Goal: Complete application form

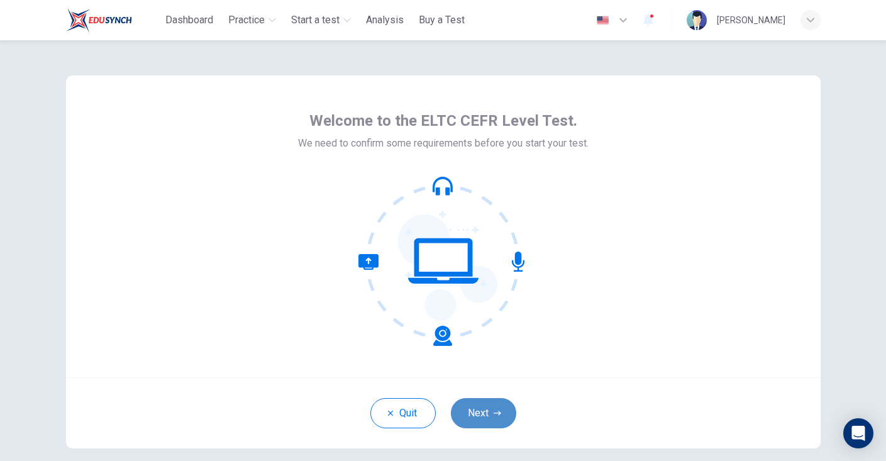
click at [489, 423] on button "Next" at bounding box center [483, 413] width 65 height 30
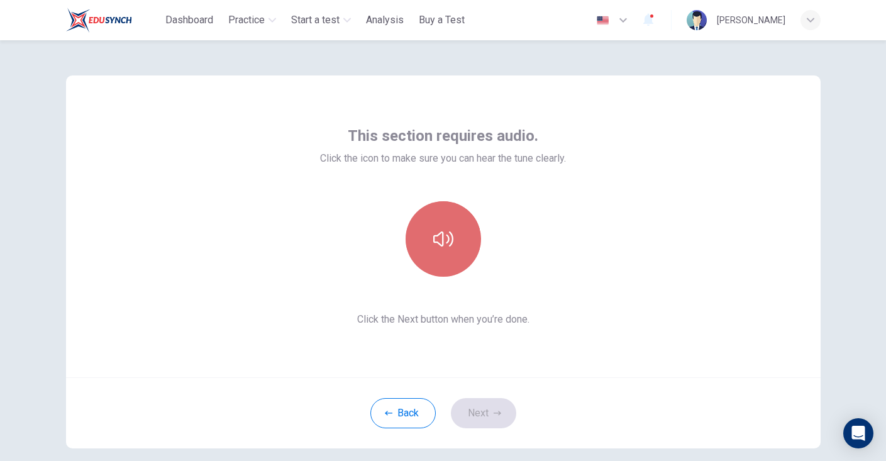
click at [460, 243] on button "button" at bounding box center [443, 238] width 75 height 75
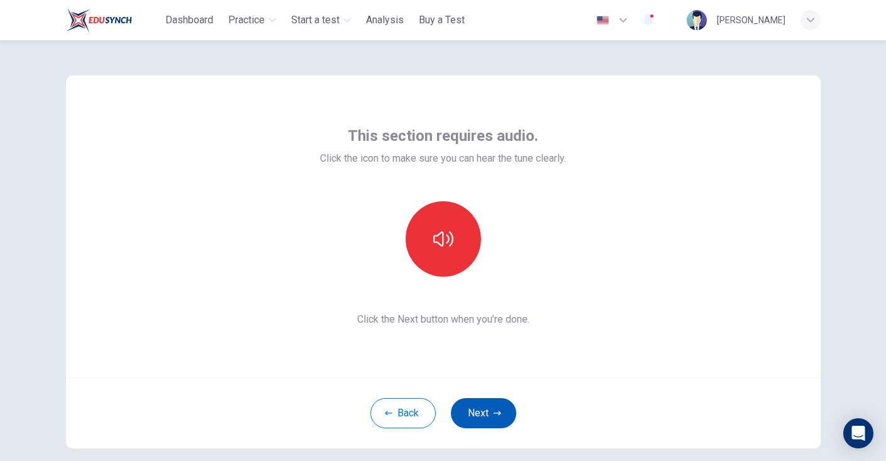
click at [493, 414] on button "Next" at bounding box center [483, 413] width 65 height 30
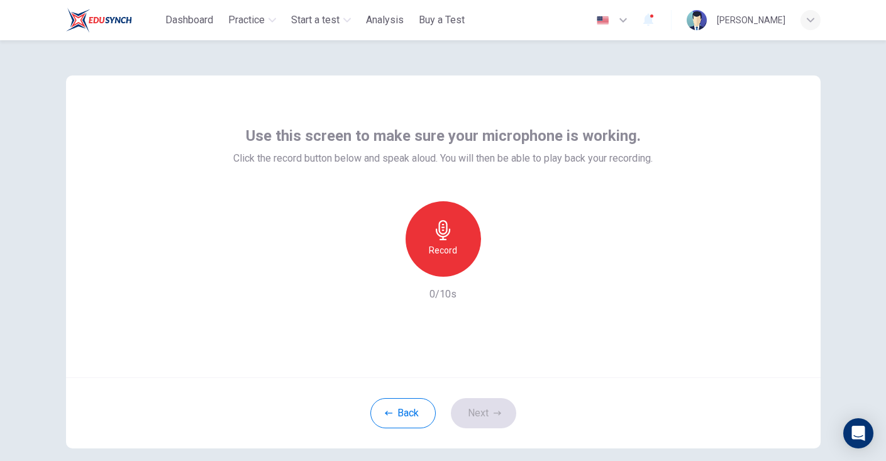
drag, startPoint x: 453, startPoint y: 11, endPoint x: 700, endPoint y: 135, distance: 276.5
click at [700, 135] on div "Use this screen to make sure your microphone is working. Click the record butto…" at bounding box center [443, 226] width 755 height 302
click at [448, 233] on icon "button" at bounding box center [443, 230] width 20 height 20
click at [445, 258] on div "Stop" at bounding box center [443, 238] width 75 height 75
click at [502, 415] on button "Next" at bounding box center [483, 413] width 65 height 30
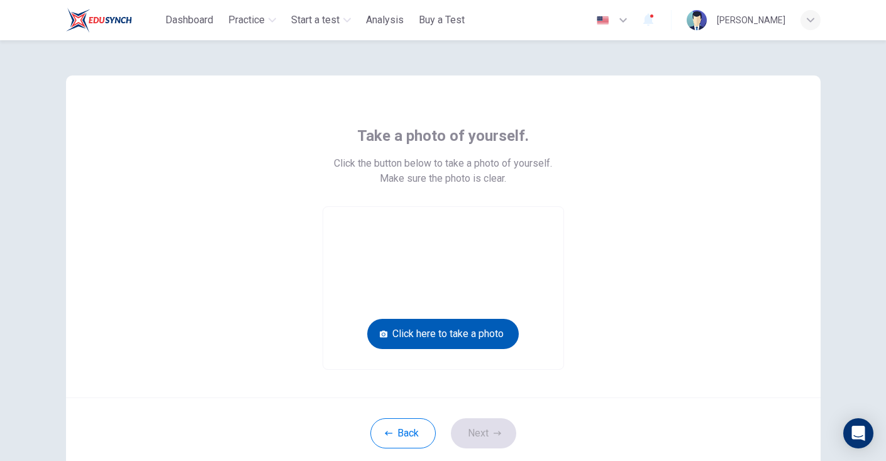
click at [442, 336] on button "Click here to take a photo" at bounding box center [443, 334] width 152 height 30
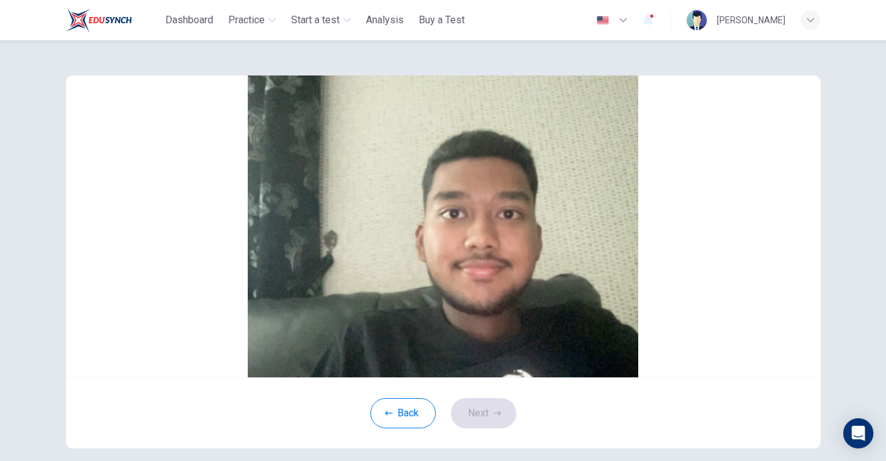
click at [418, 200] on button "Cancel" at bounding box center [432, 194] width 29 height 12
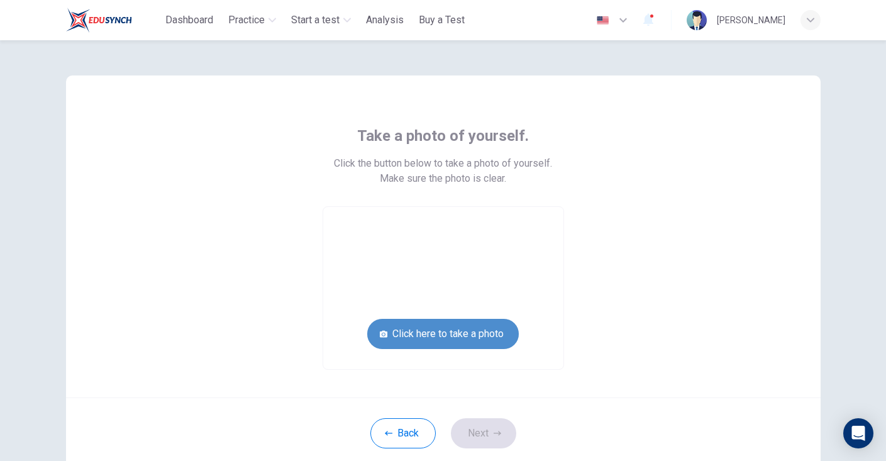
click at [472, 341] on button "Click here to take a photo" at bounding box center [443, 334] width 152 height 30
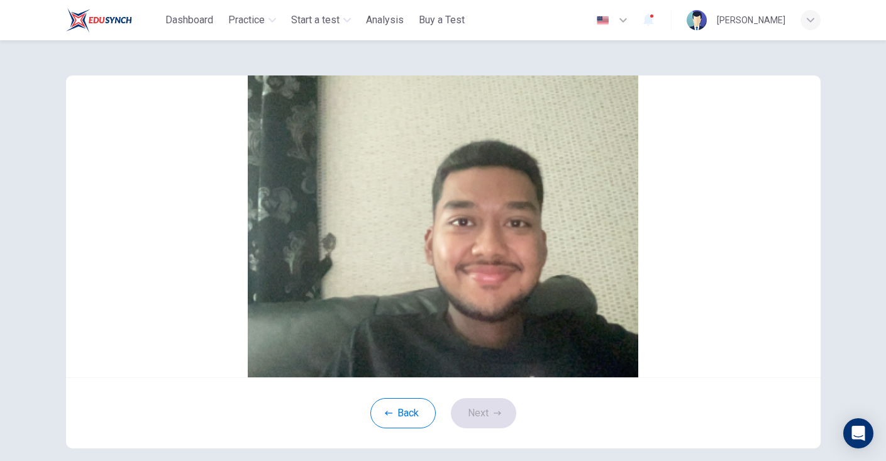
click at [468, 200] on button "Save" at bounding box center [457, 194] width 21 height 12
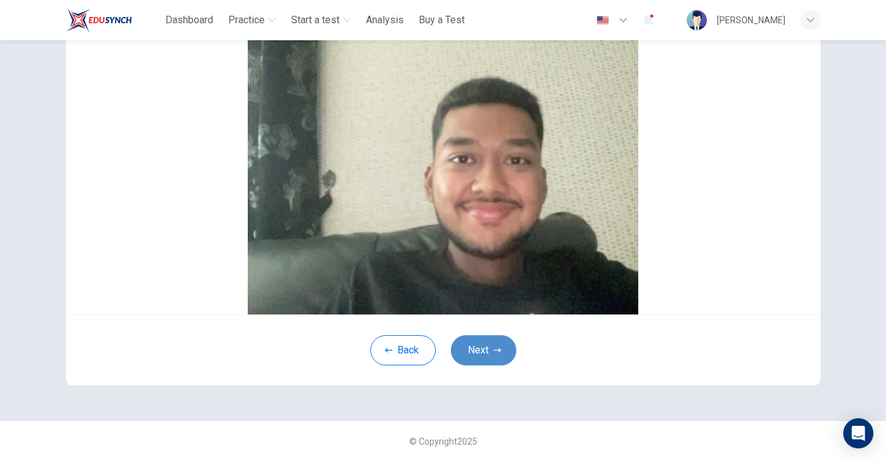
click at [493, 357] on button "Next" at bounding box center [483, 350] width 65 height 30
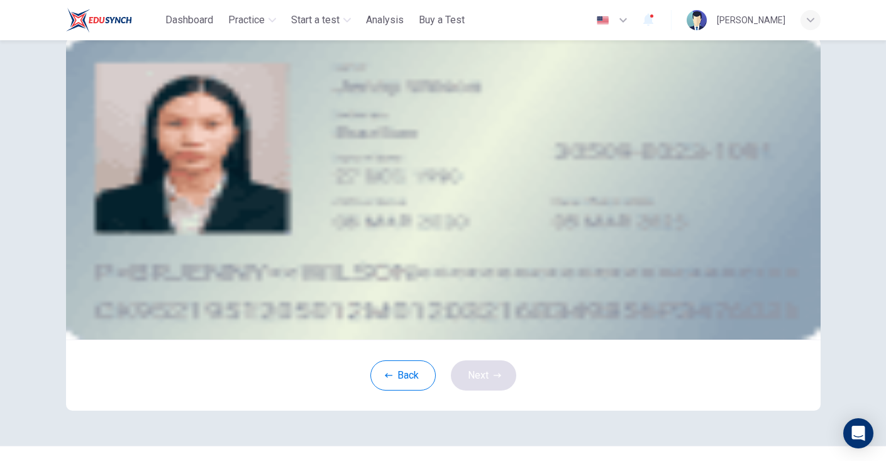
scroll to position [35, 0]
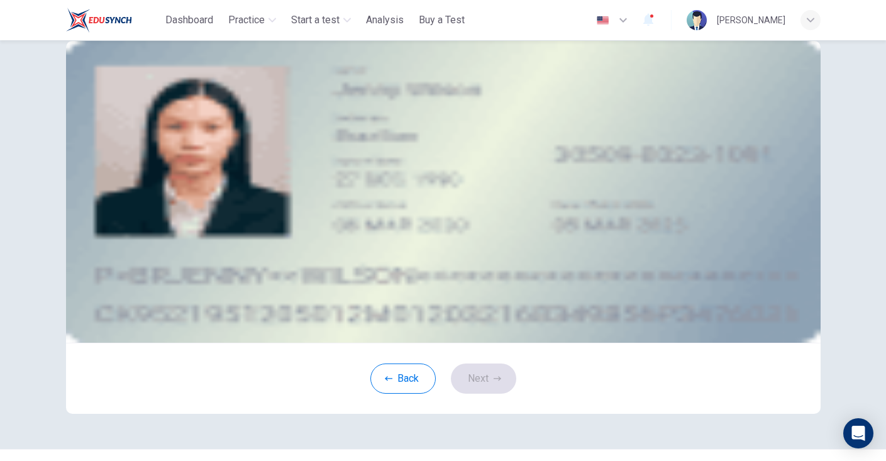
click at [364, 167] on div "Upload image" at bounding box center [443, 160] width 569 height 16
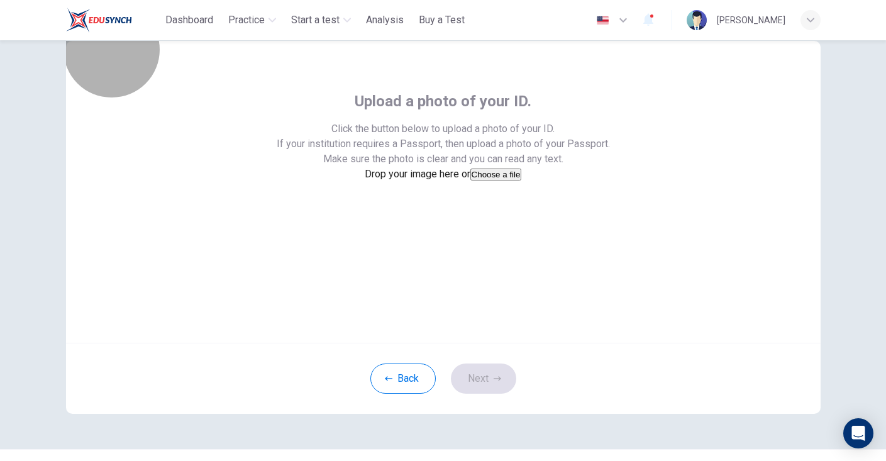
click at [471, 181] on button "Choose a file" at bounding box center [497, 175] width 52 height 12
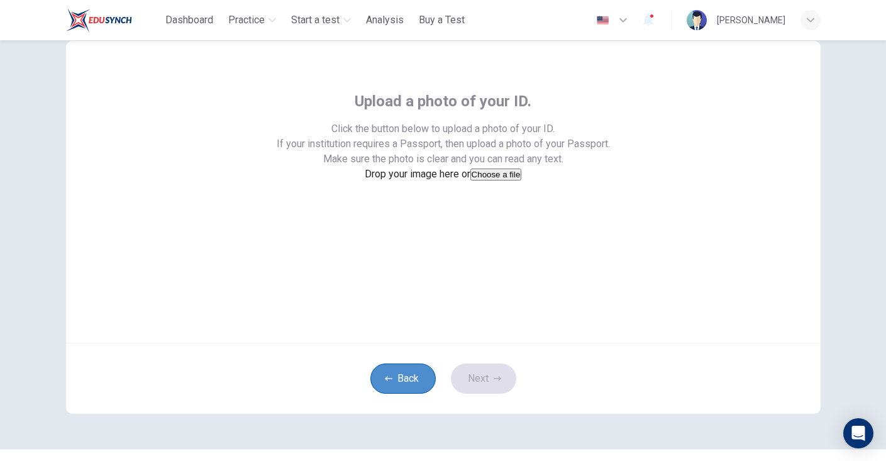
click at [407, 394] on button "Back" at bounding box center [403, 379] width 65 height 30
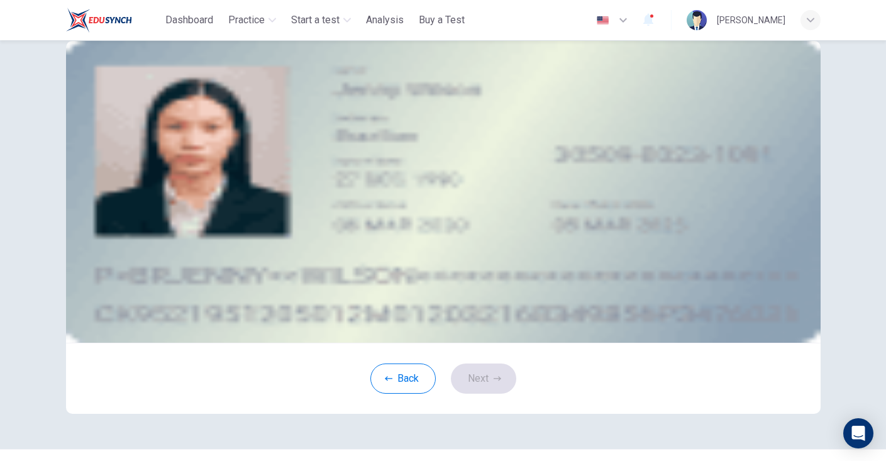
click at [569, 183] on div "Take a photo" at bounding box center [443, 175] width 569 height 16
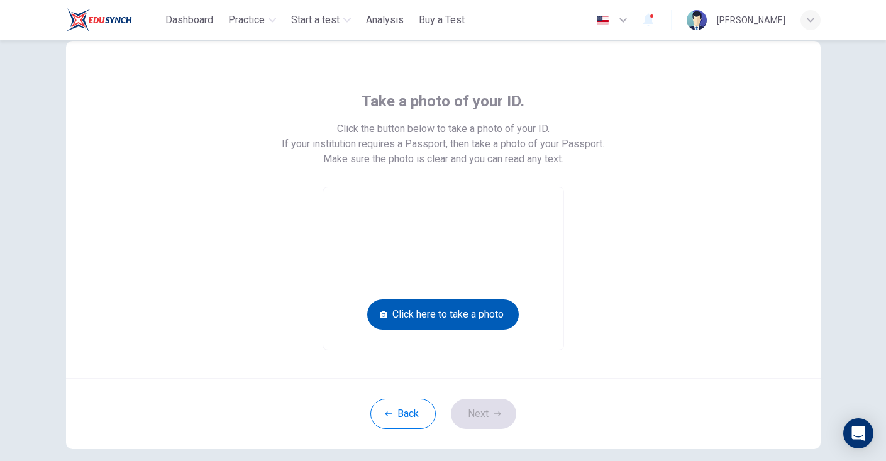
click at [445, 310] on button "Click here to take a photo" at bounding box center [443, 314] width 152 height 30
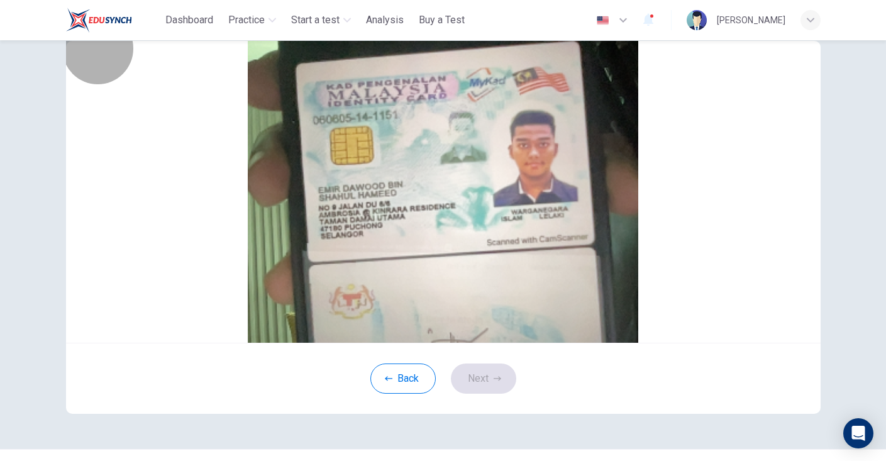
click at [468, 181] on button "Save" at bounding box center [457, 175] width 21 height 12
click at [492, 394] on button "Next" at bounding box center [483, 379] width 65 height 30
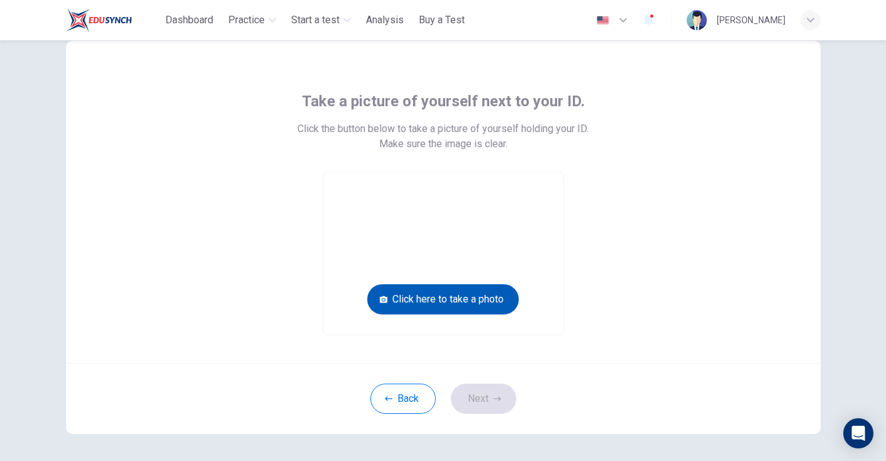
click at [467, 308] on button "Click here to take a photo" at bounding box center [443, 299] width 152 height 30
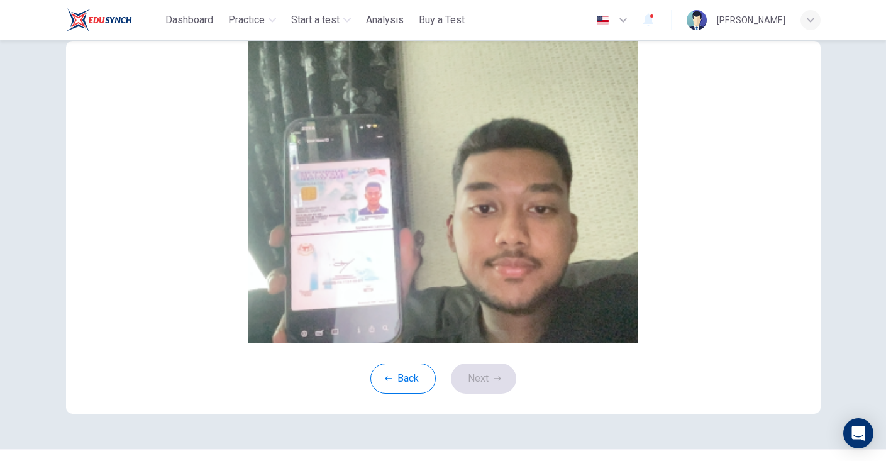
click at [468, 165] on button "Save" at bounding box center [457, 159] width 21 height 12
click at [503, 394] on button "Next" at bounding box center [483, 379] width 65 height 30
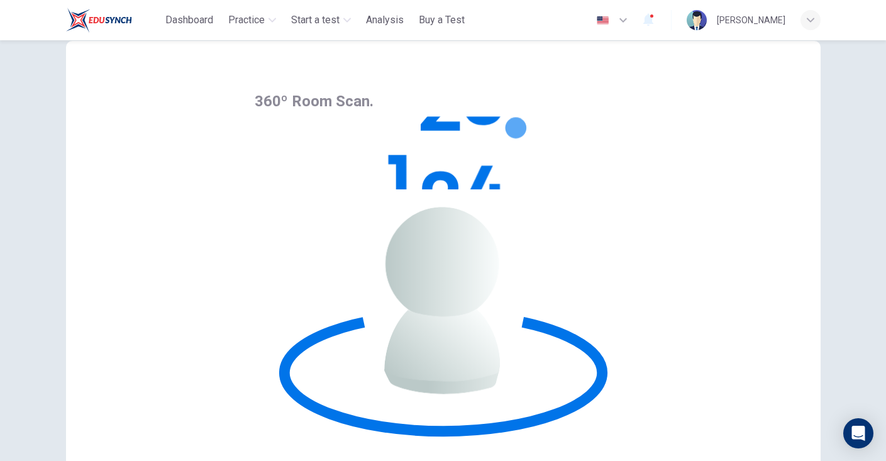
drag, startPoint x: 549, startPoint y: 215, endPoint x: 504, endPoint y: 240, distance: 51.0
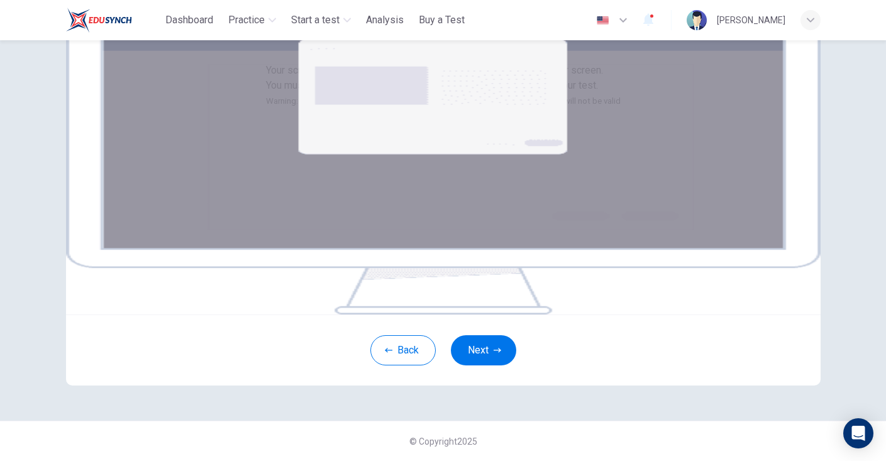
scroll to position [191, 0]
click at [483, 352] on button "Next" at bounding box center [483, 350] width 65 height 30
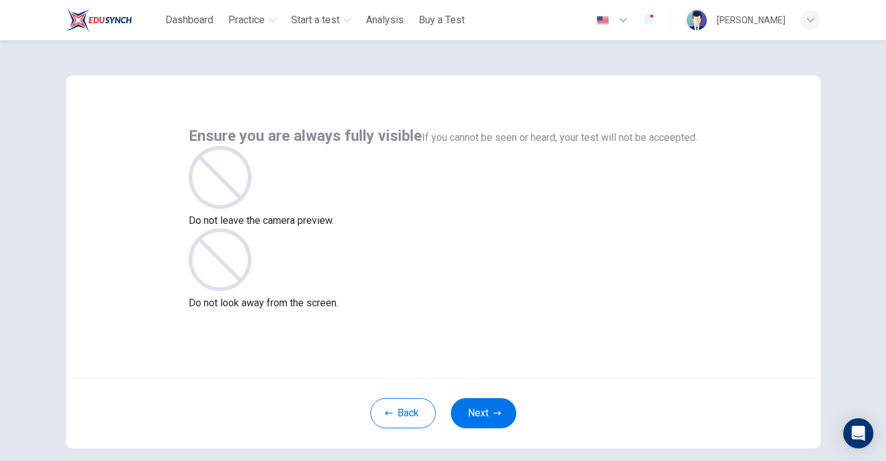
scroll to position [0, 0]
click at [406, 418] on button "Back" at bounding box center [403, 413] width 65 height 30
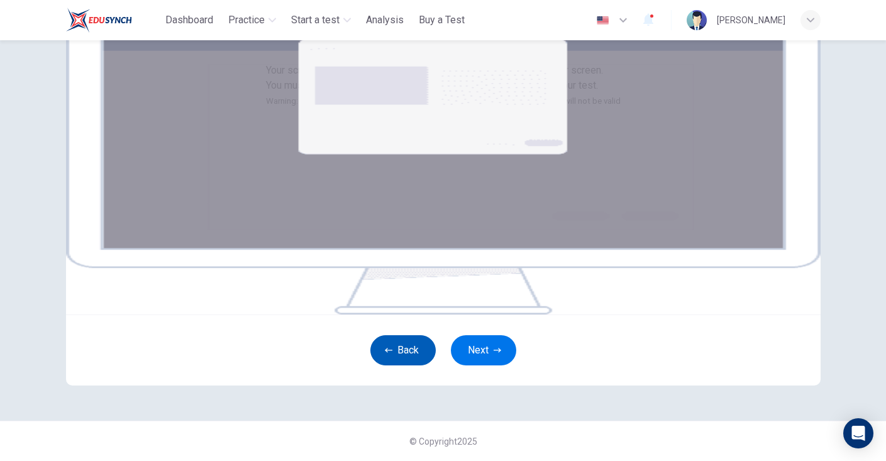
click at [403, 348] on button "Back" at bounding box center [403, 350] width 65 height 30
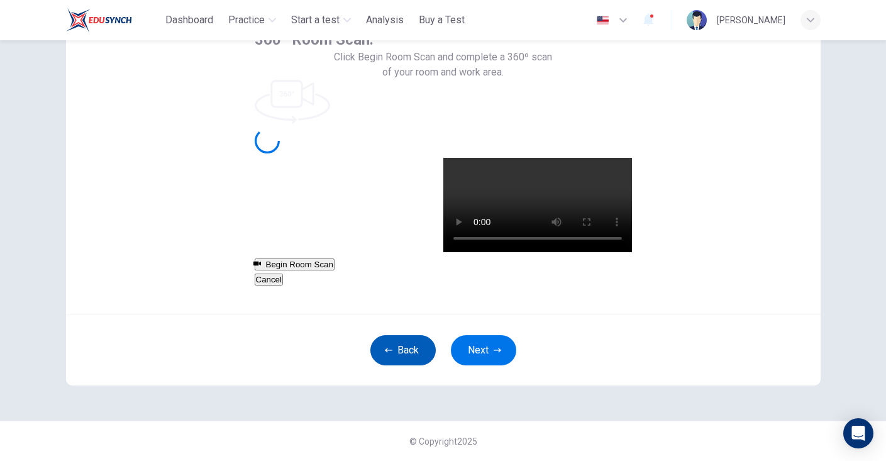
scroll to position [63, 0]
